Goal: Information Seeking & Learning: Learn about a topic

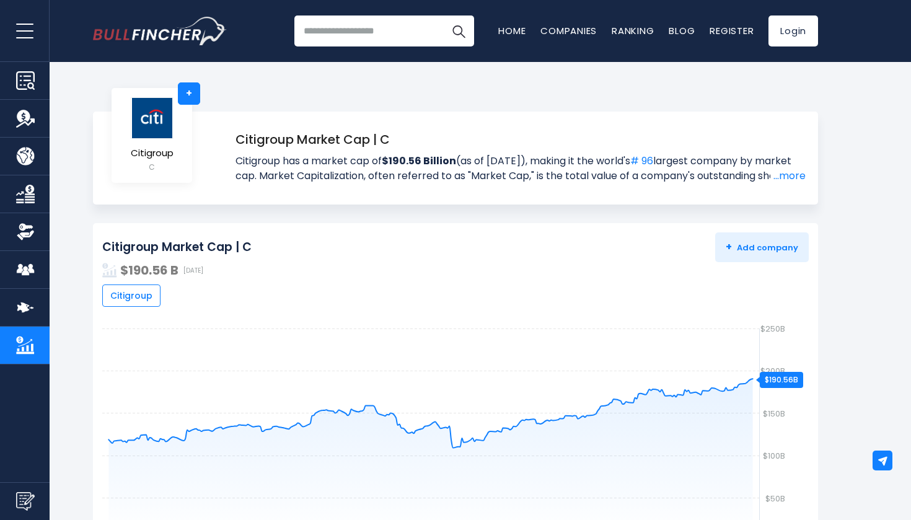
click at [22, 87] on img "Company Overview" at bounding box center [25, 80] width 19 height 19
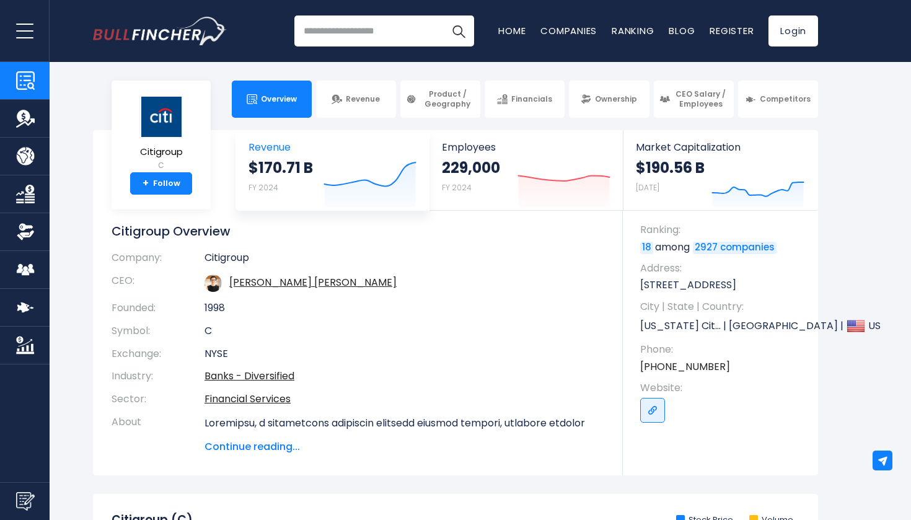
click at [327, 163] on icon "Created with Highcharts 12.1.2" at bounding box center [369, 181] width 93 height 52
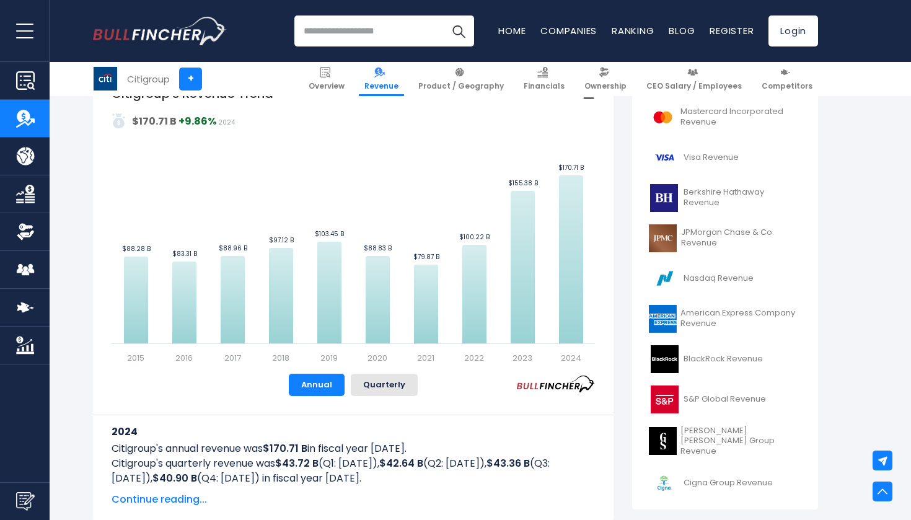
scroll to position [306, 0]
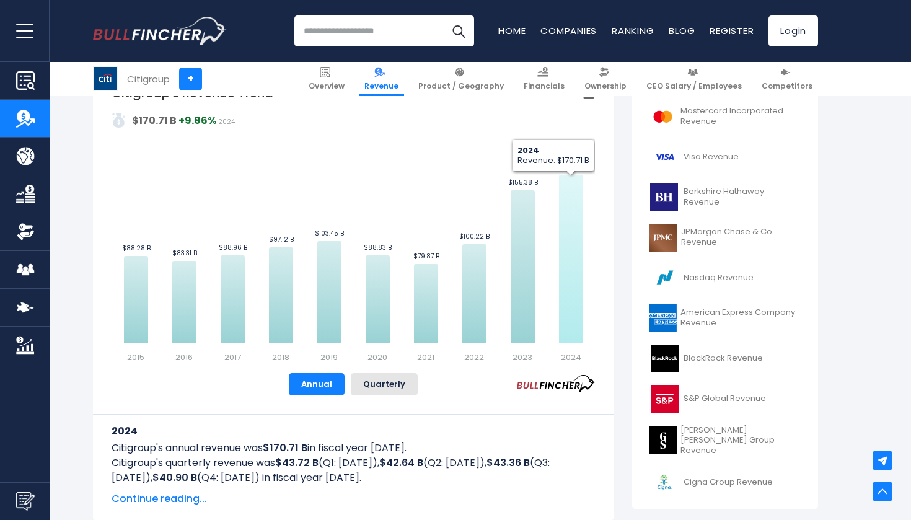
click at [570, 305] on icon "Citigroup's Revenue Trend" at bounding box center [571, 259] width 24 height 168
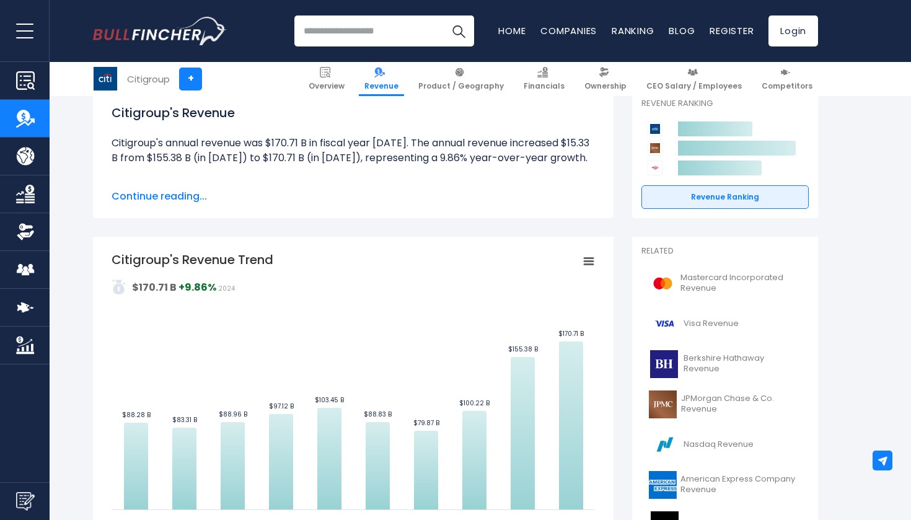
scroll to position [134, 0]
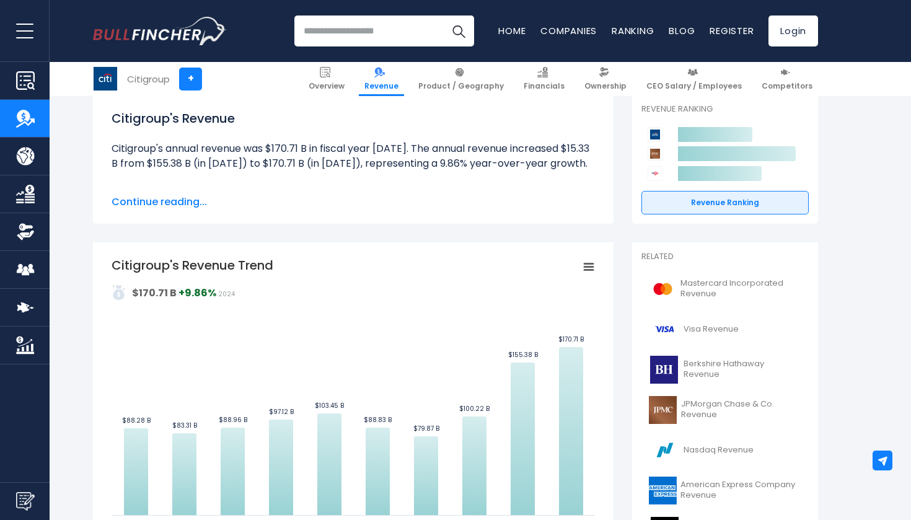
click at [592, 268] on icon "Citigroup's Revenue Trend" at bounding box center [588, 267] width 9 height 6
click at [592, 266] on div "View Fullscreen Print chart Download PNG Image Download JPEG Image" at bounding box center [546, 325] width 135 height 134
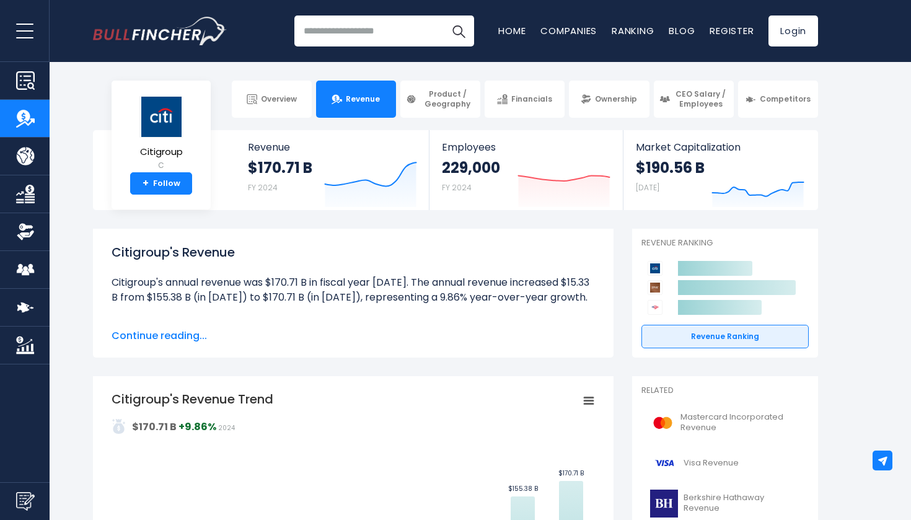
scroll to position [0, 0]
click at [189, 332] on span "Continue reading..." at bounding box center [353, 335] width 483 height 15
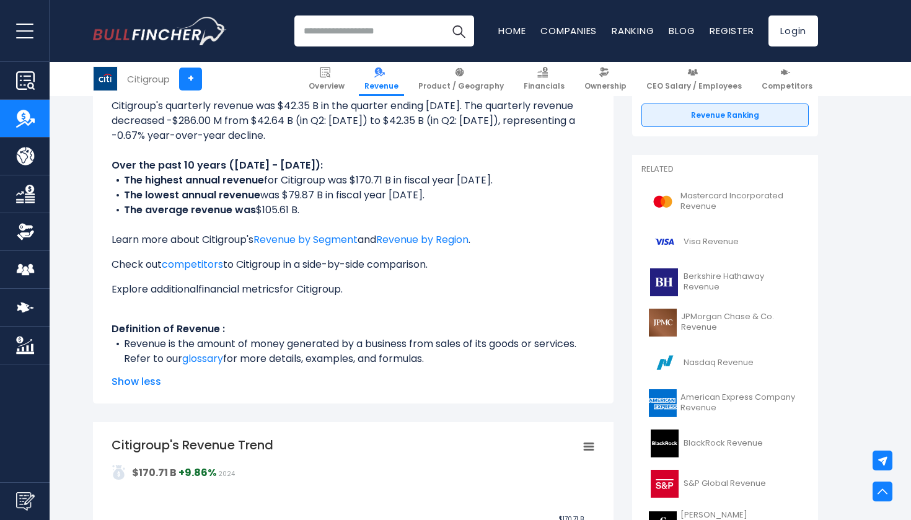
scroll to position [222, 0]
click at [211, 360] on link "glossary" at bounding box center [202, 358] width 41 height 14
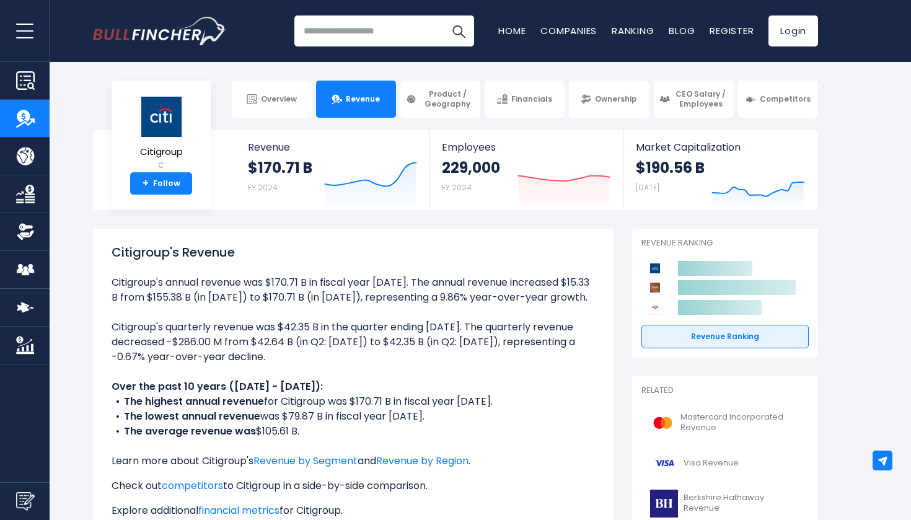
scroll to position [0, 0]
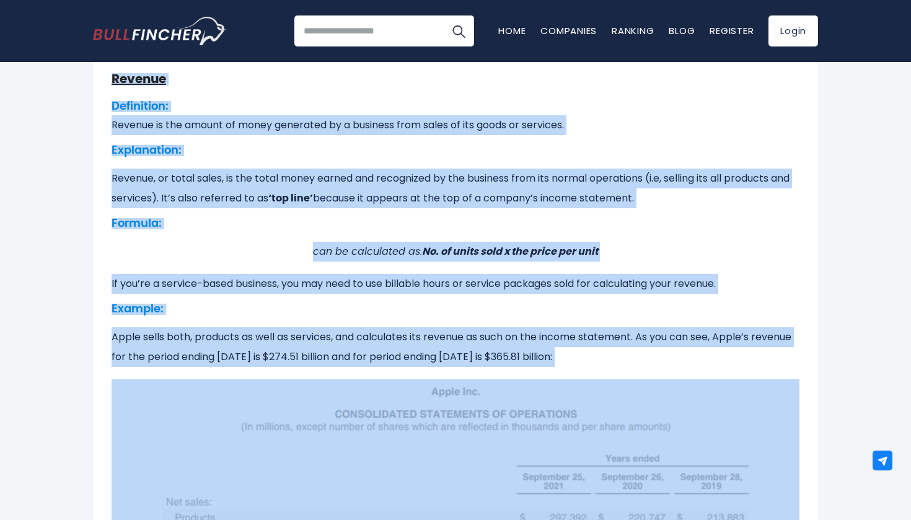
scroll to position [122, 0]
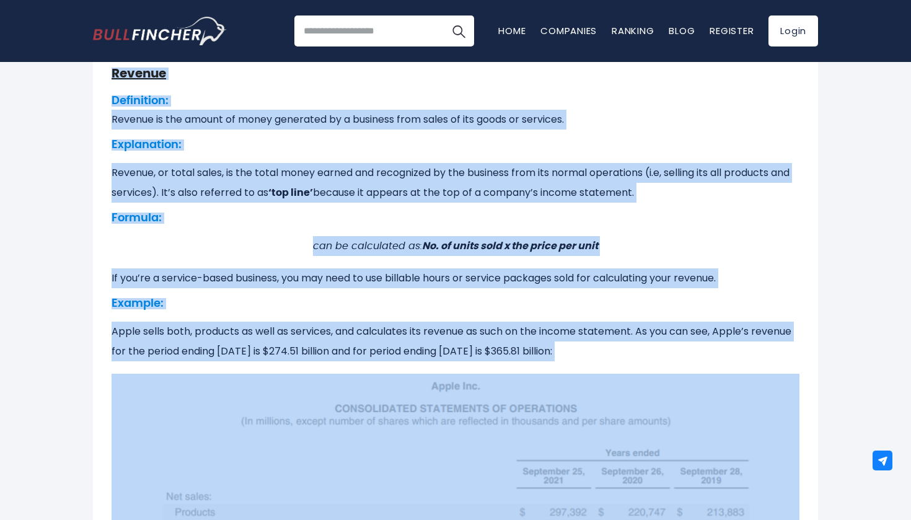
drag, startPoint x: 108, startPoint y: 196, endPoint x: 700, endPoint y: 398, distance: 626.1
copy div "Revenue Definition: Revenue is the amount of money generated by a business from…"
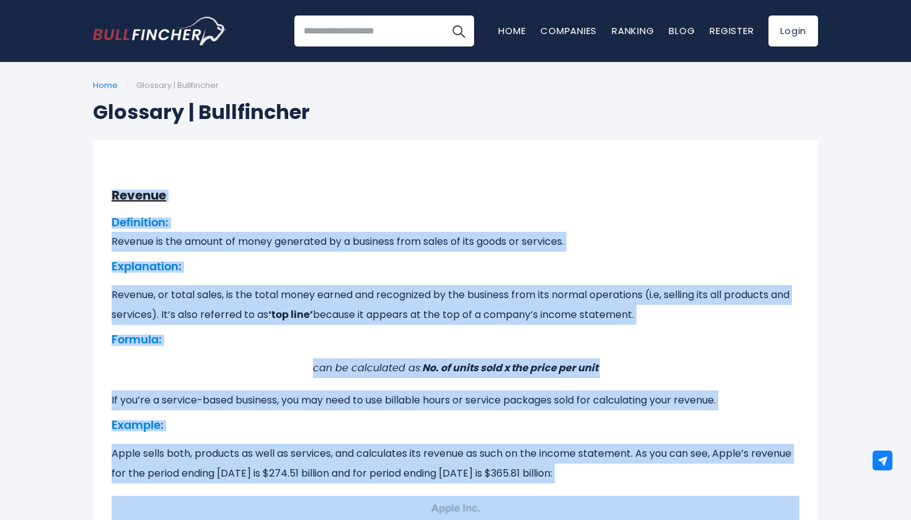
scroll to position [0, 0]
